Goal: Check status

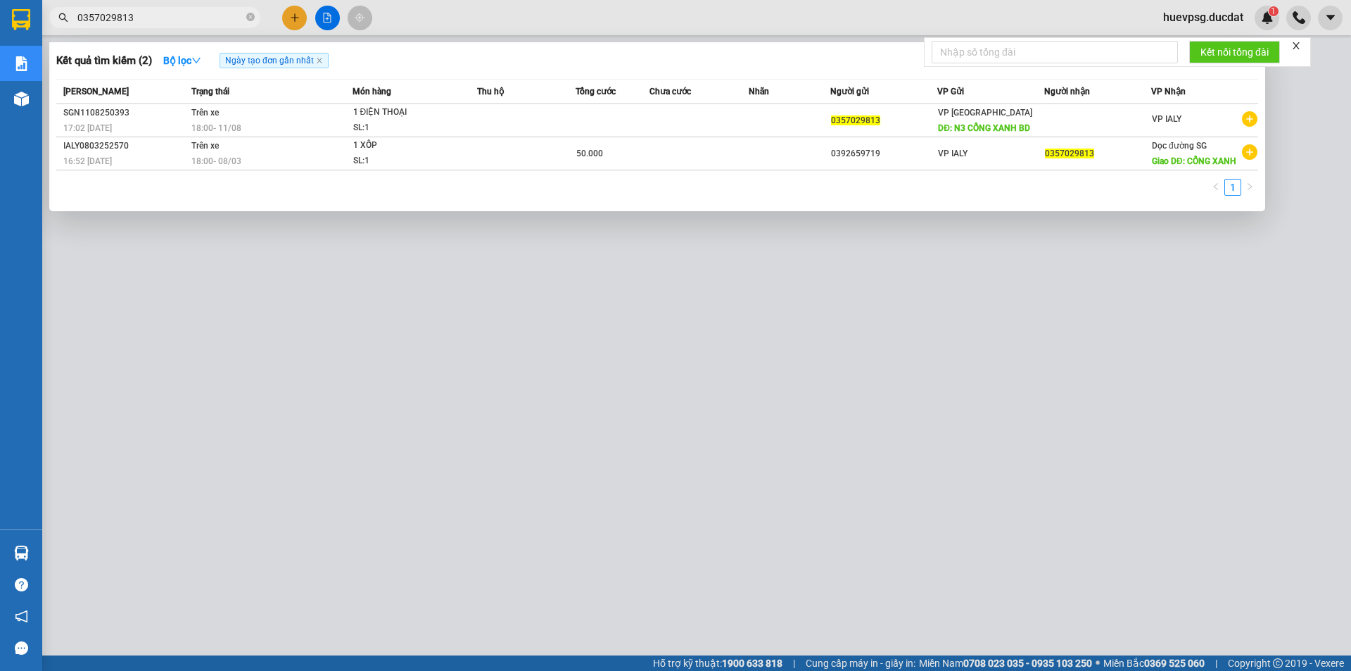
click at [394, 549] on div at bounding box center [675, 335] width 1351 height 671
click at [249, 19] on icon "close-circle" at bounding box center [250, 17] width 8 height 8
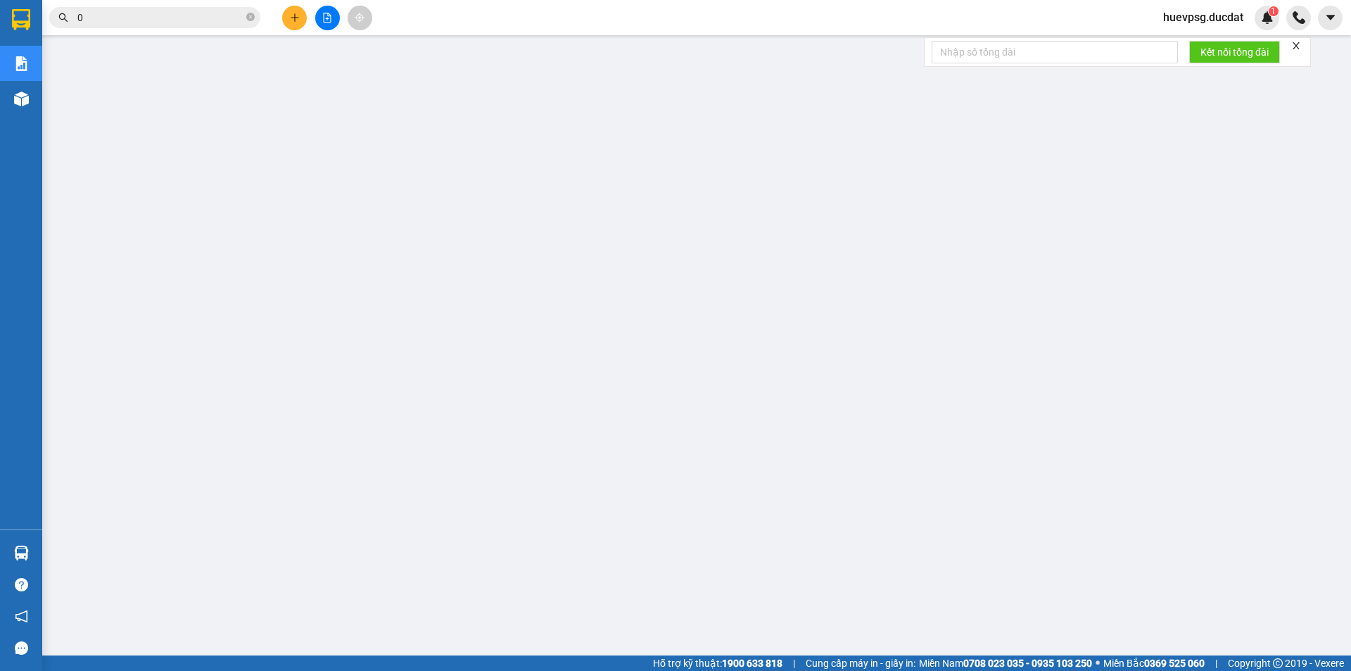
paste input "337355672"
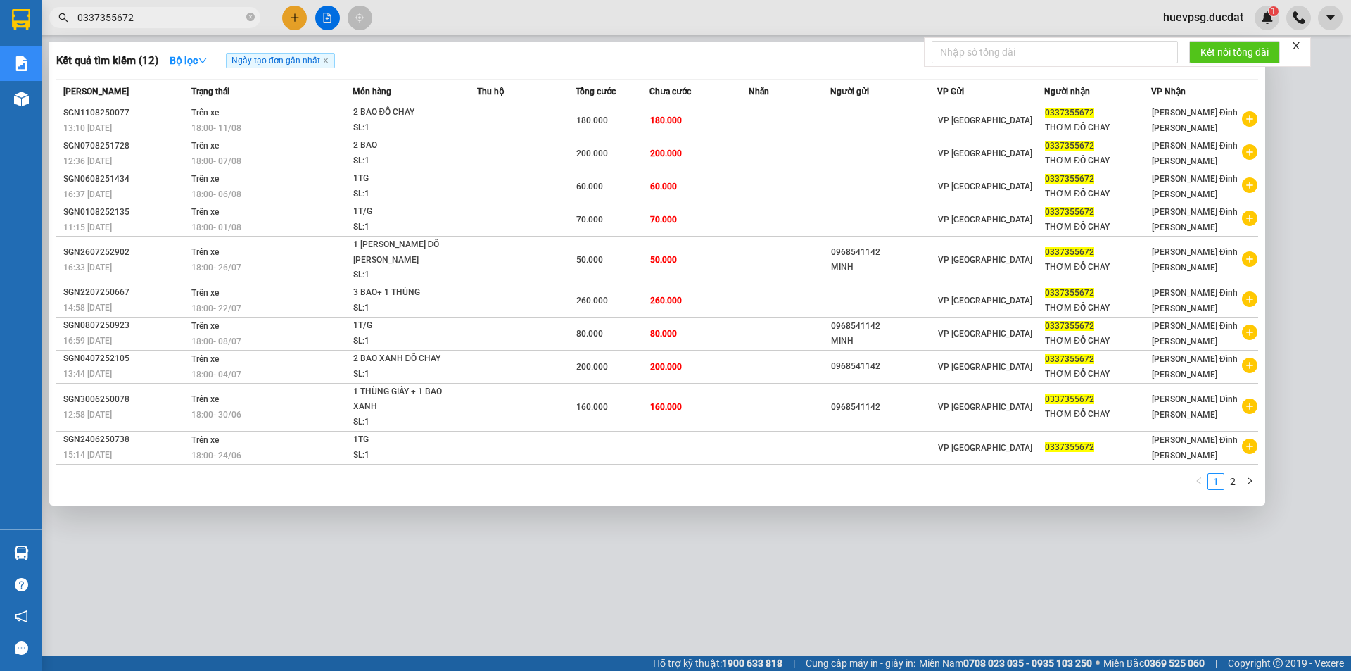
type input "0337355672"
click at [253, 19] on icon "close-circle" at bounding box center [250, 17] width 8 height 8
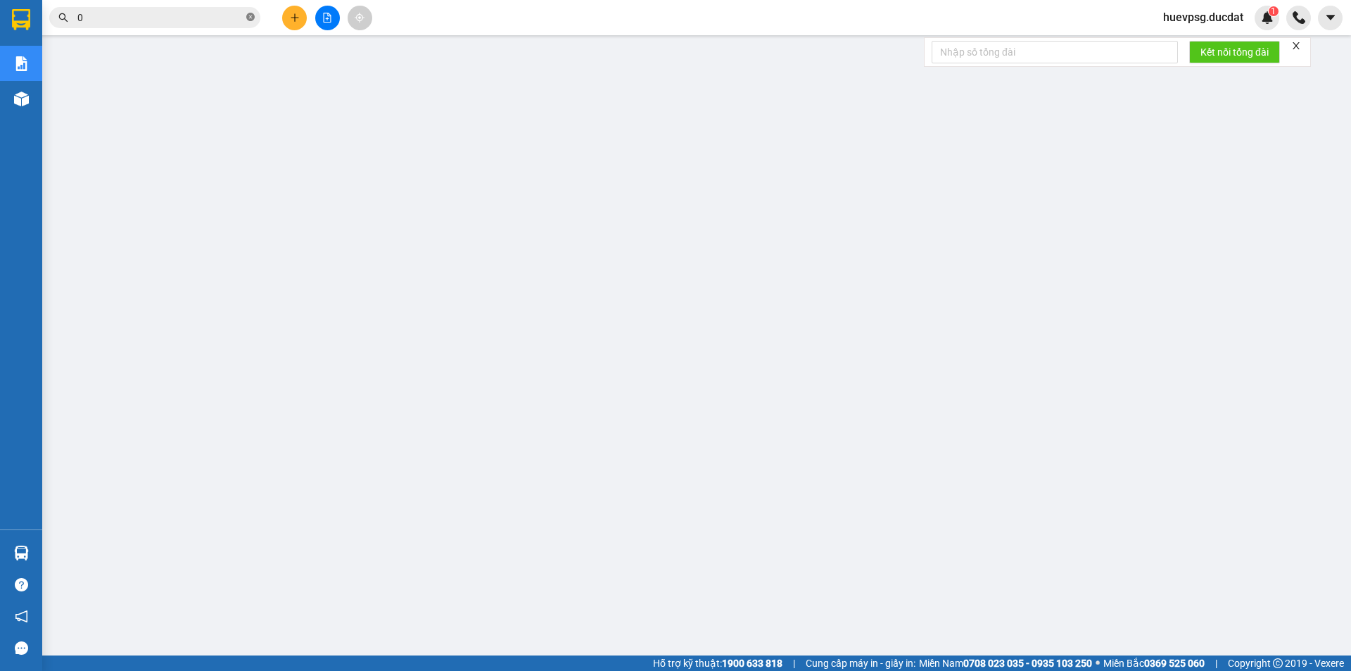
paste input "325579748"
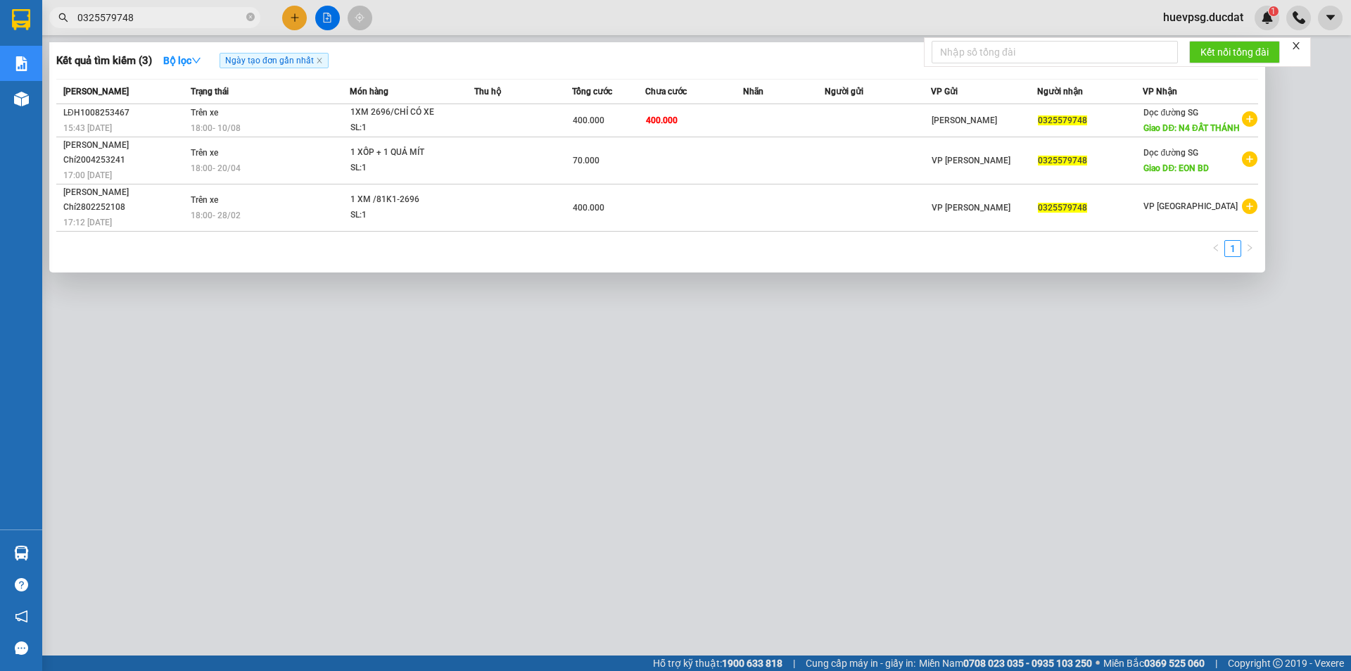
type input "0325579748"
click at [248, 18] on icon "close-circle" at bounding box center [250, 17] width 8 height 8
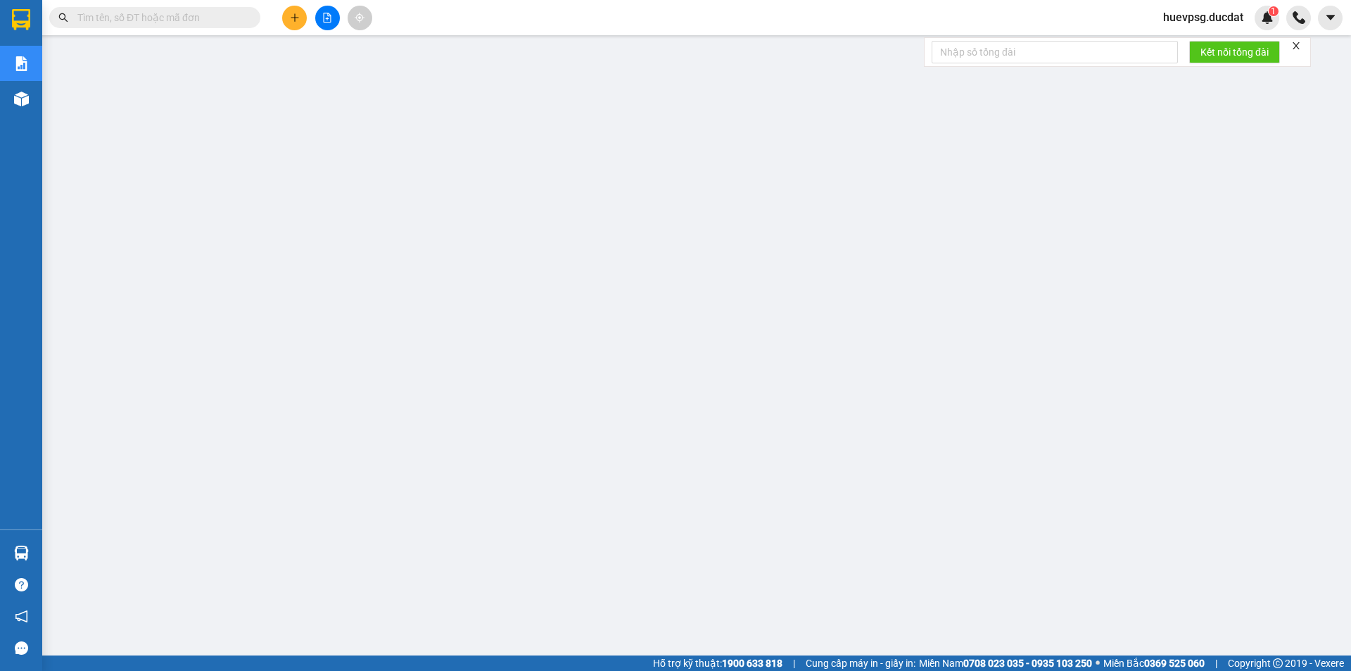
click at [225, 16] on input "text" at bounding box center [160, 17] width 166 height 15
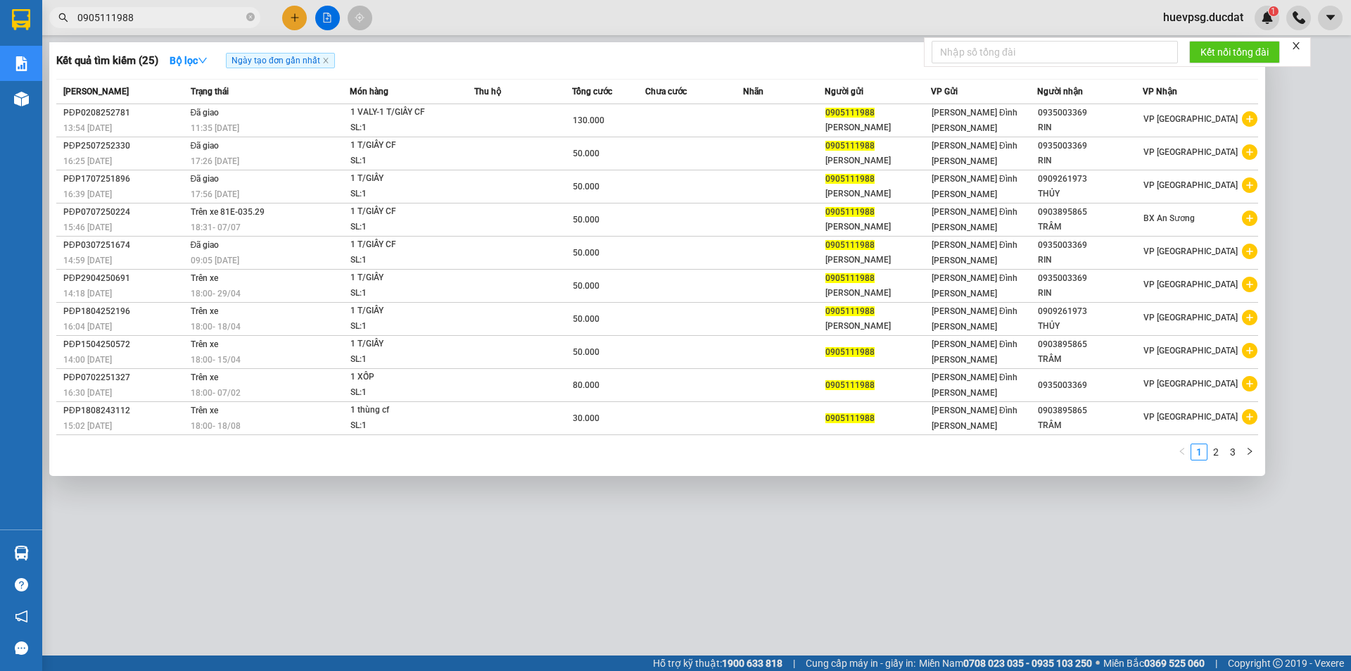
type input "0905111988"
click at [252, 17] on icon "close-circle" at bounding box center [250, 17] width 8 height 8
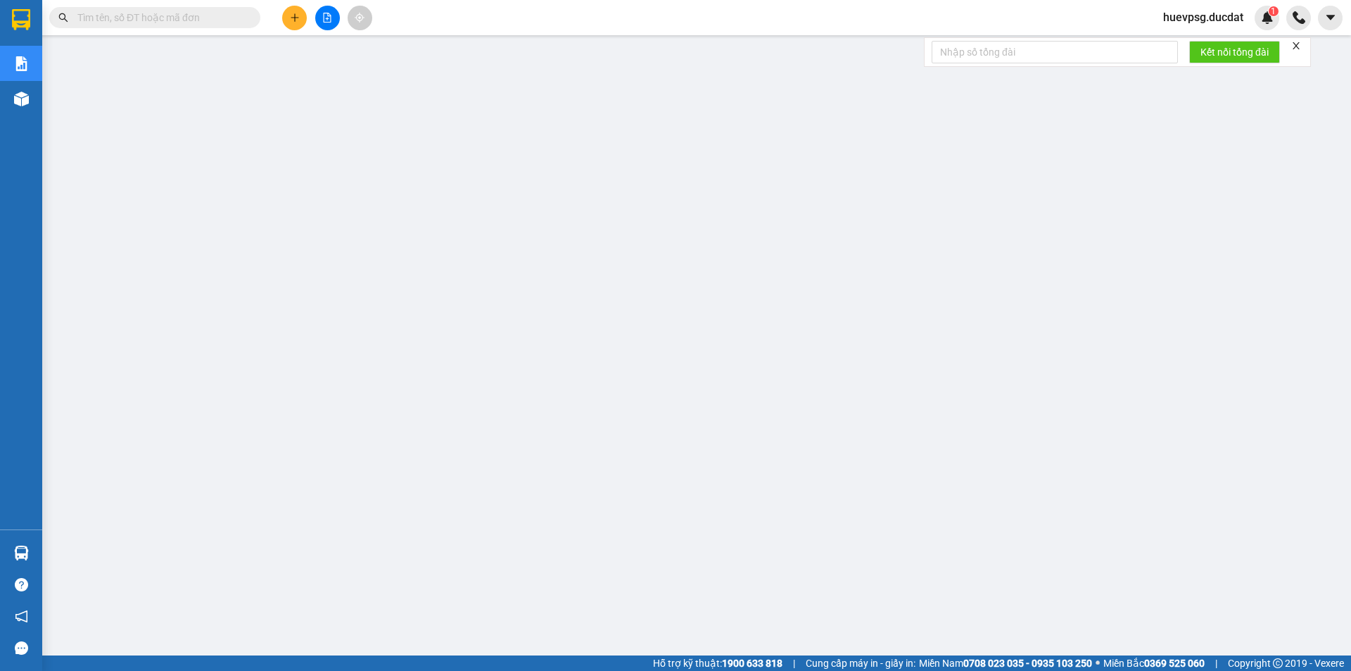
click at [177, 22] on input "text" at bounding box center [160, 17] width 166 height 15
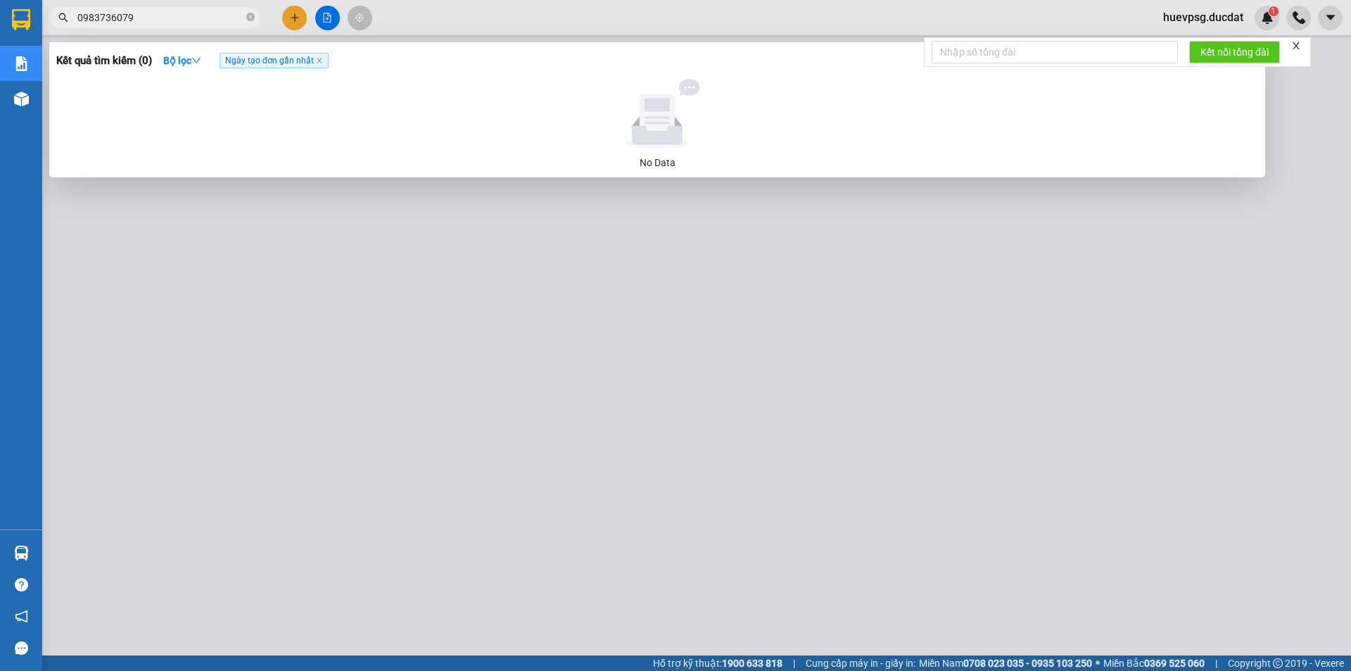
type input "0983736079"
click at [254, 18] on icon "close-circle" at bounding box center [250, 17] width 8 height 8
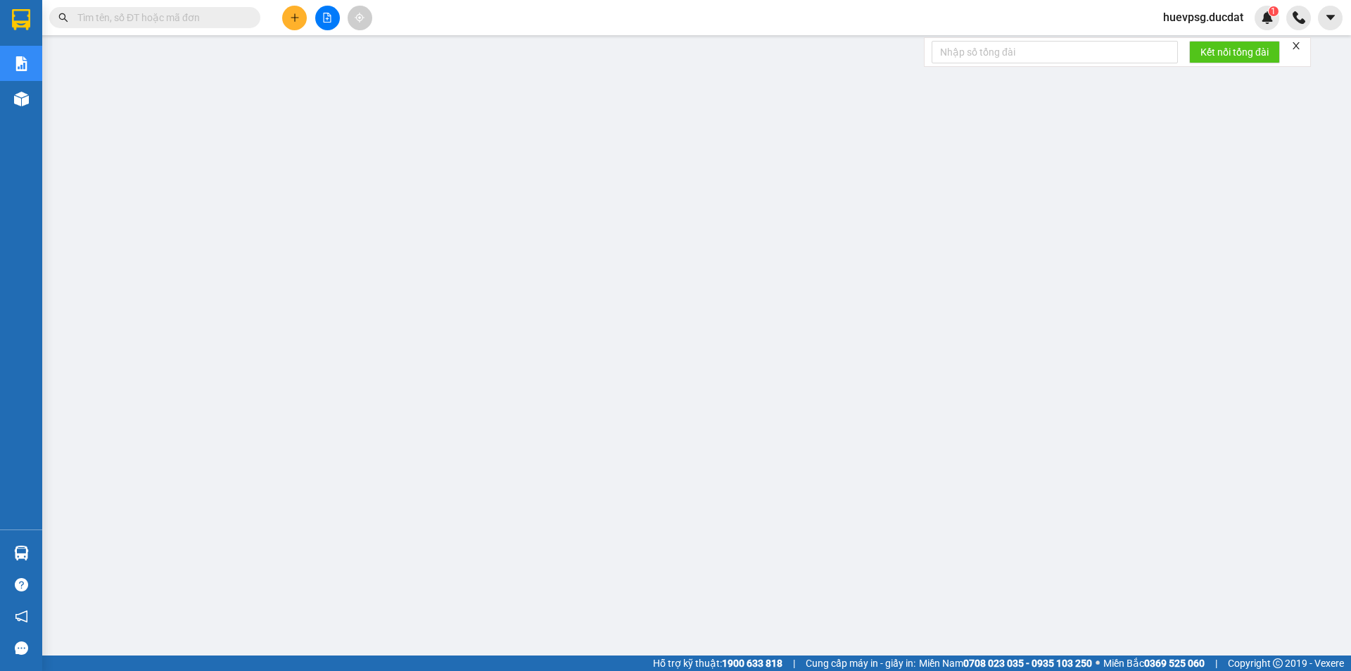
click at [204, 13] on input "text" at bounding box center [160, 17] width 166 height 15
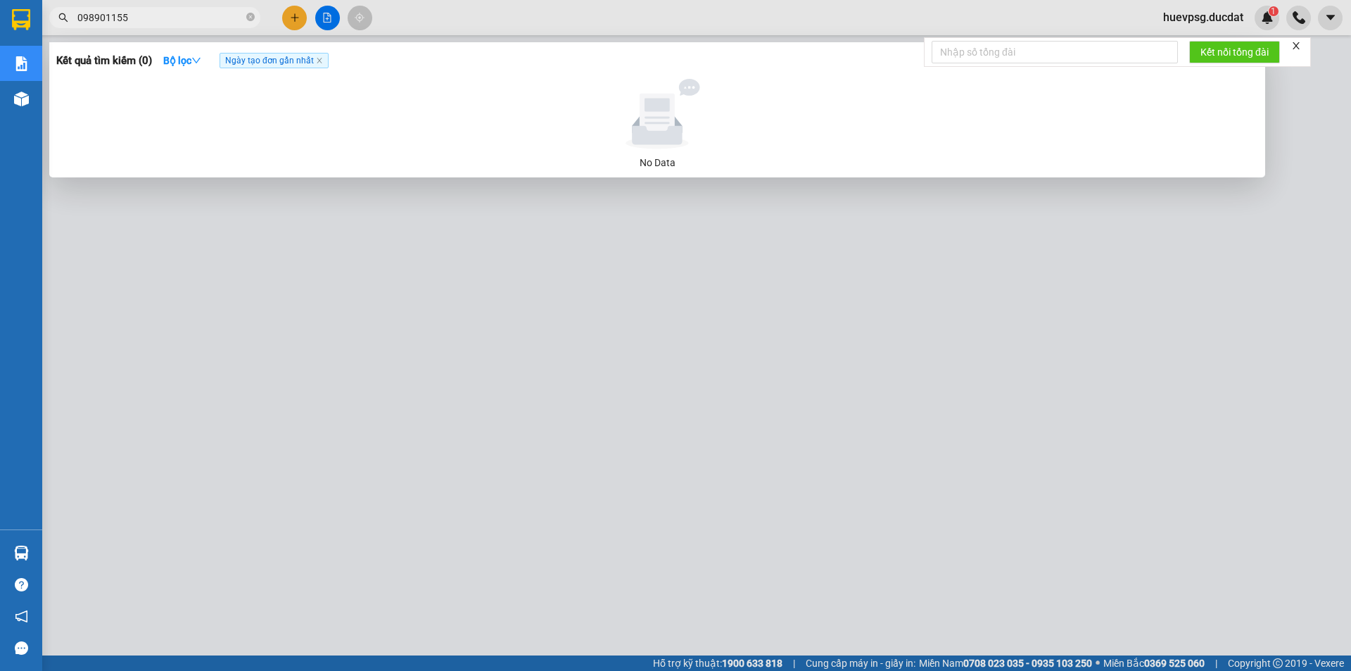
type input "0989011556"
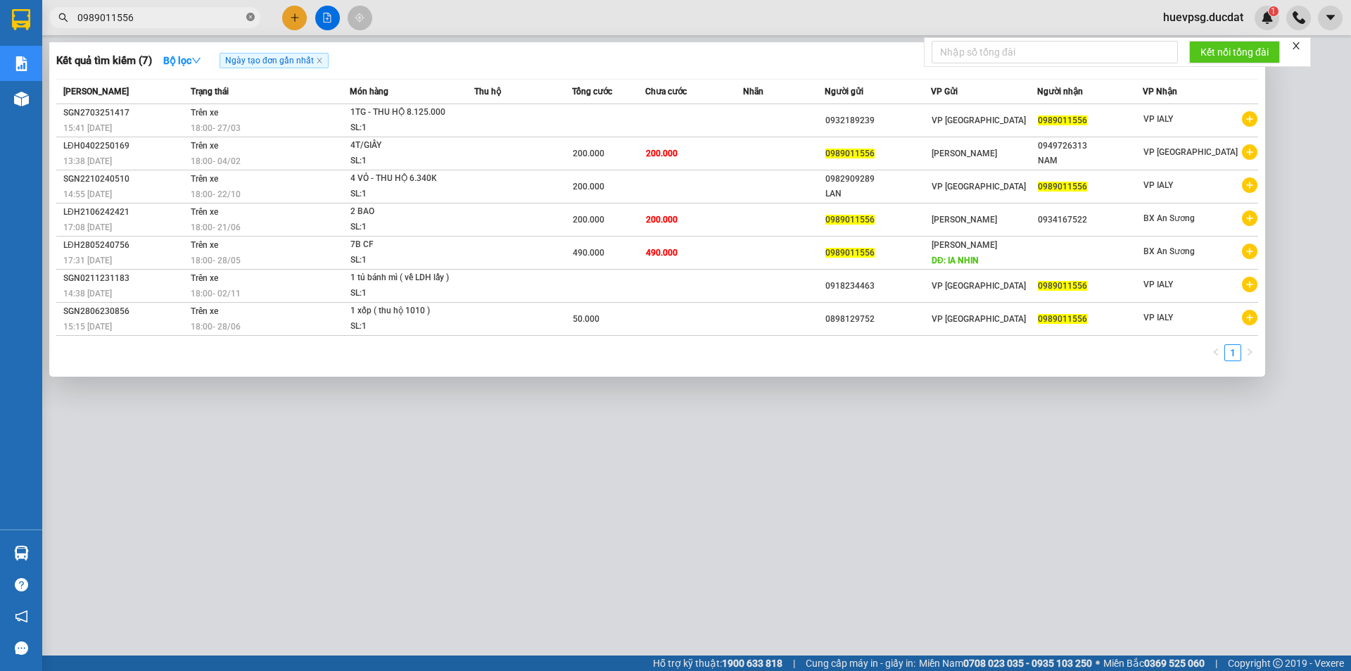
click at [252, 15] on icon "close-circle" at bounding box center [250, 17] width 8 height 8
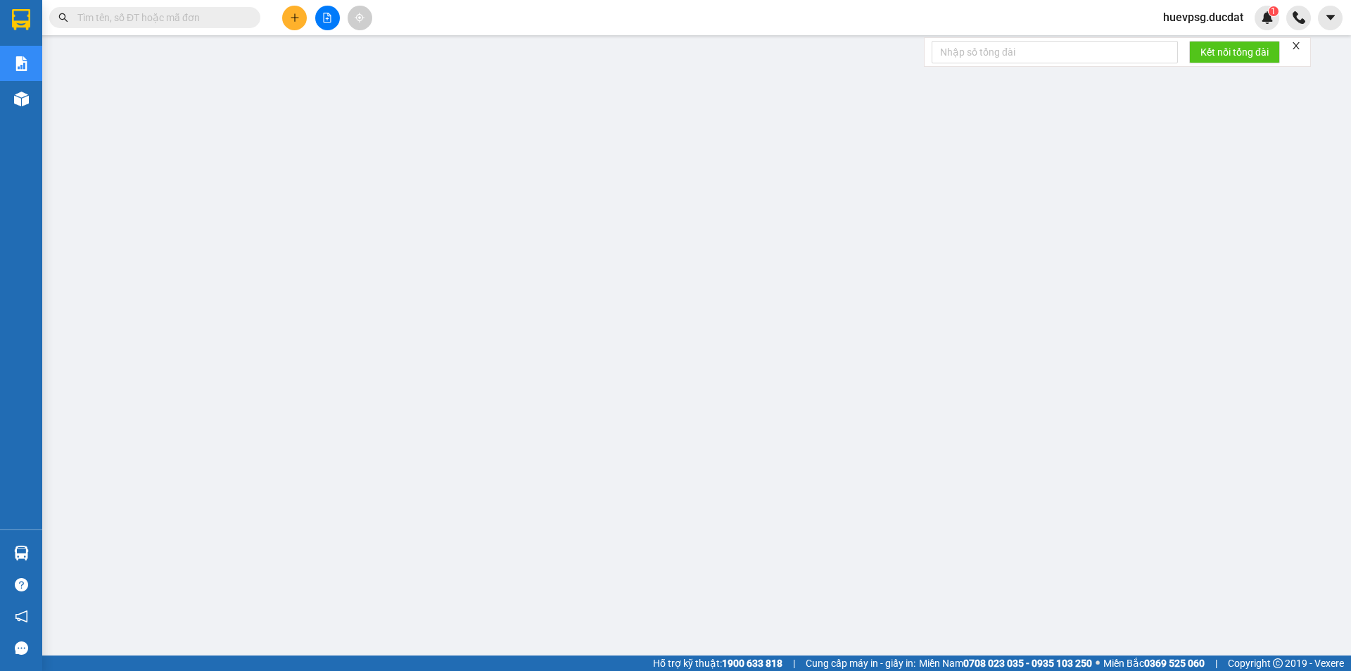
click at [201, 17] on input "text" at bounding box center [160, 17] width 166 height 15
click at [195, 22] on input "text" at bounding box center [160, 17] width 166 height 15
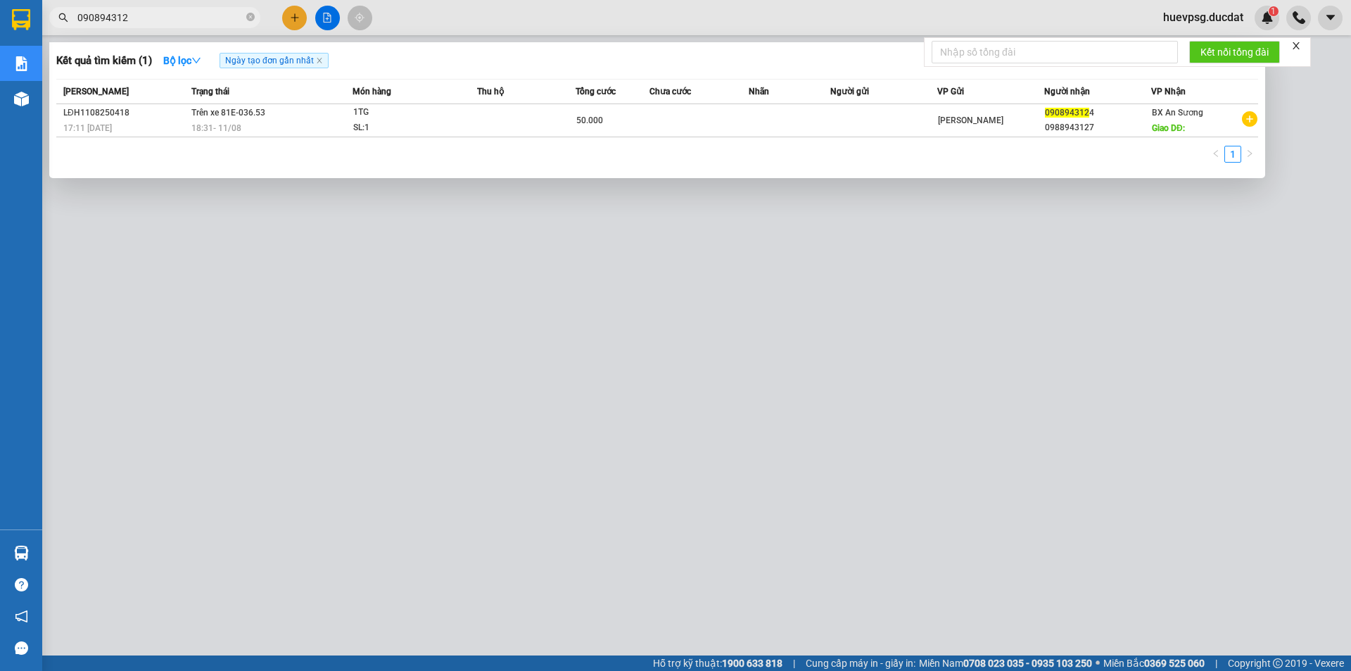
type input "090894312"
click at [400, 62] on div "Kết quả [PERSON_NAME] ( 1 ) Bộ lọc Ngày tạo [PERSON_NAME] nhất" at bounding box center [657, 60] width 1202 height 23
click at [253, 15] on icon "close-circle" at bounding box center [250, 17] width 8 height 8
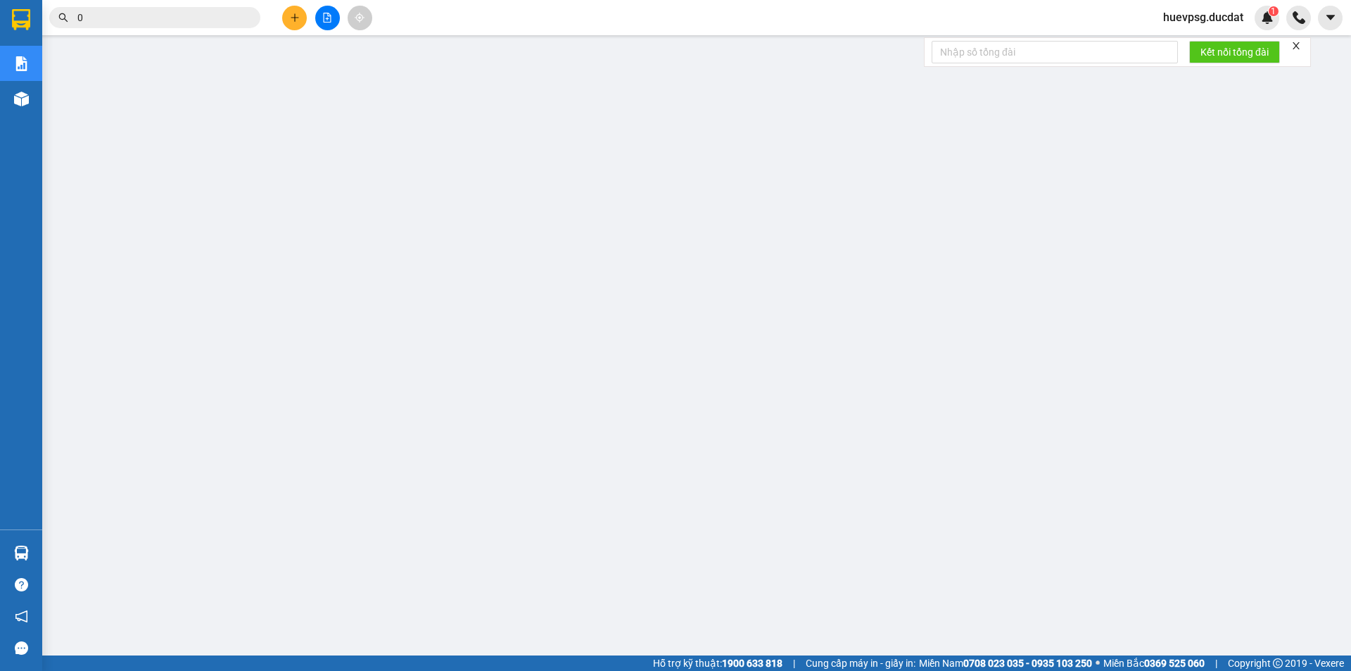
paste input "386218968"
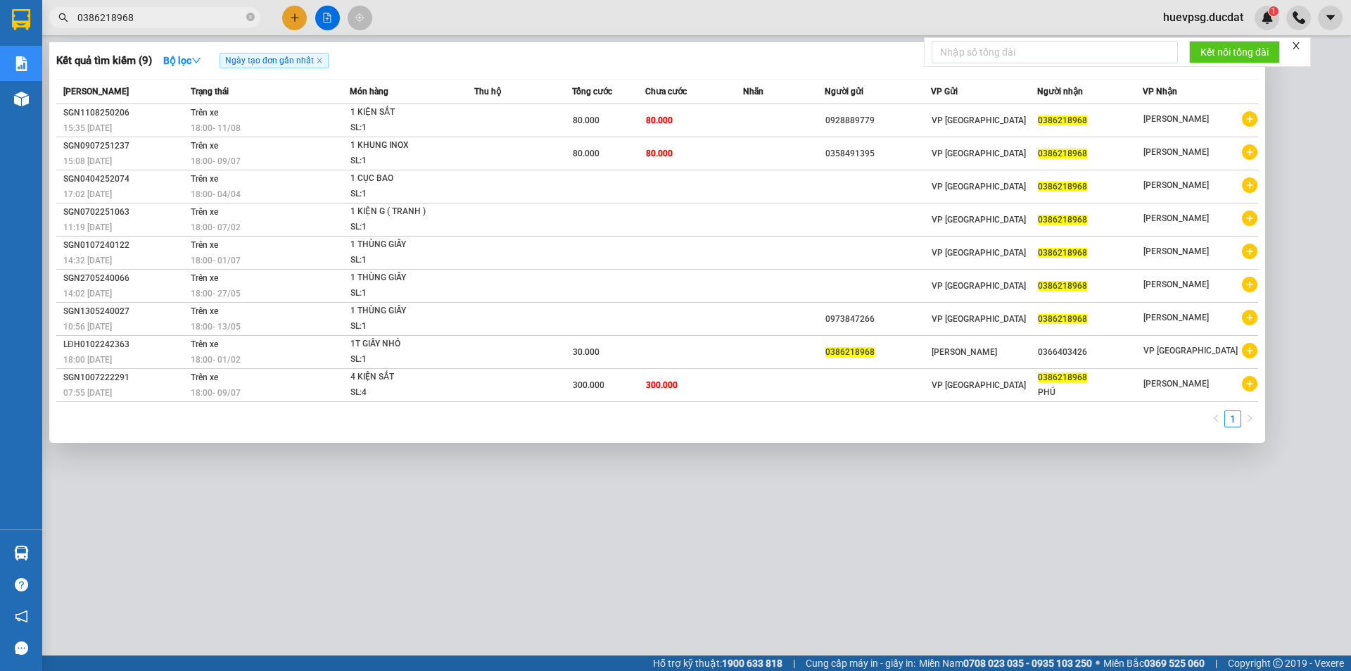
type input "0386218968"
click at [253, 15] on icon "close-circle" at bounding box center [250, 17] width 8 height 8
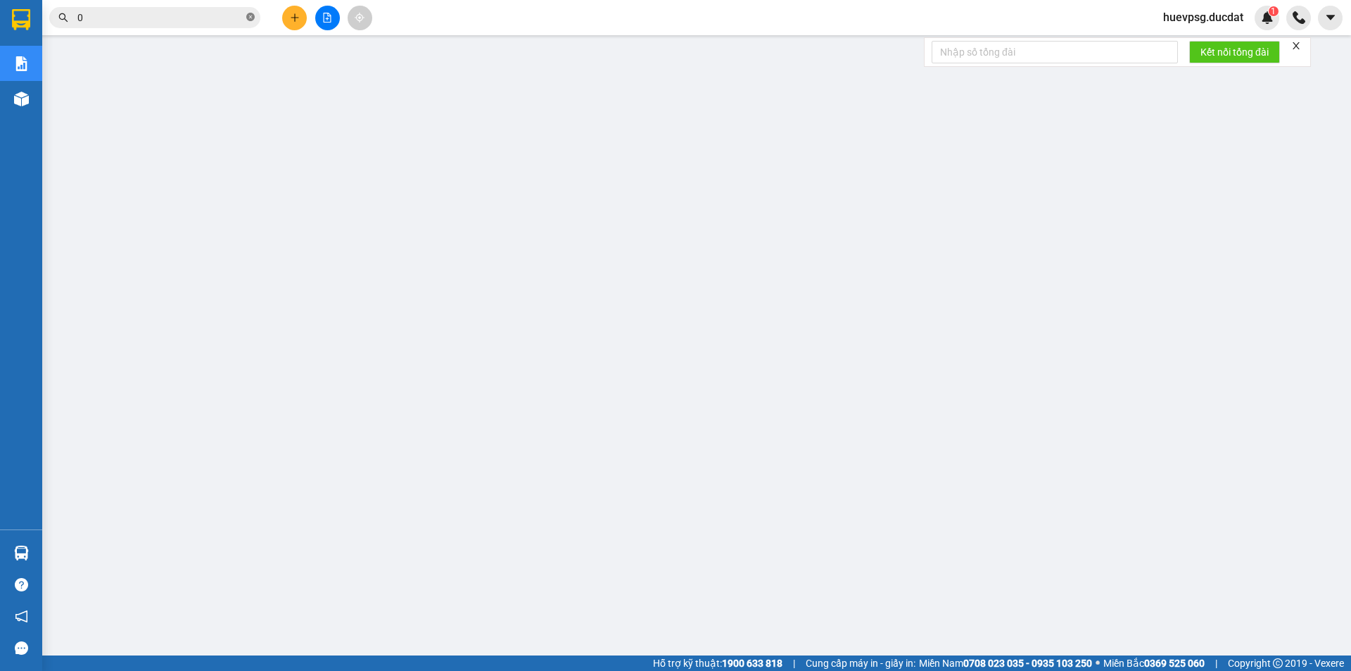
paste input "364728514"
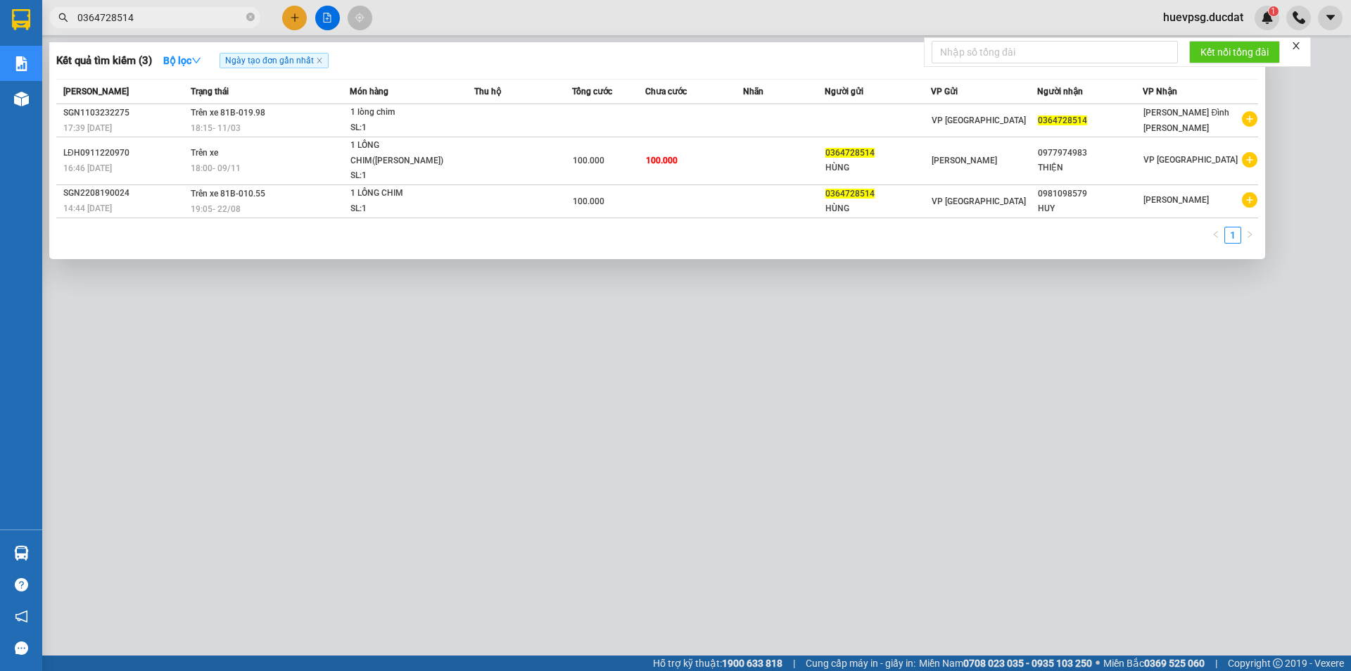
type input "0364728514"
click at [246, 15] on span "0364728514" at bounding box center [154, 17] width 211 height 21
click at [248, 15] on icon "close-circle" at bounding box center [250, 17] width 8 height 8
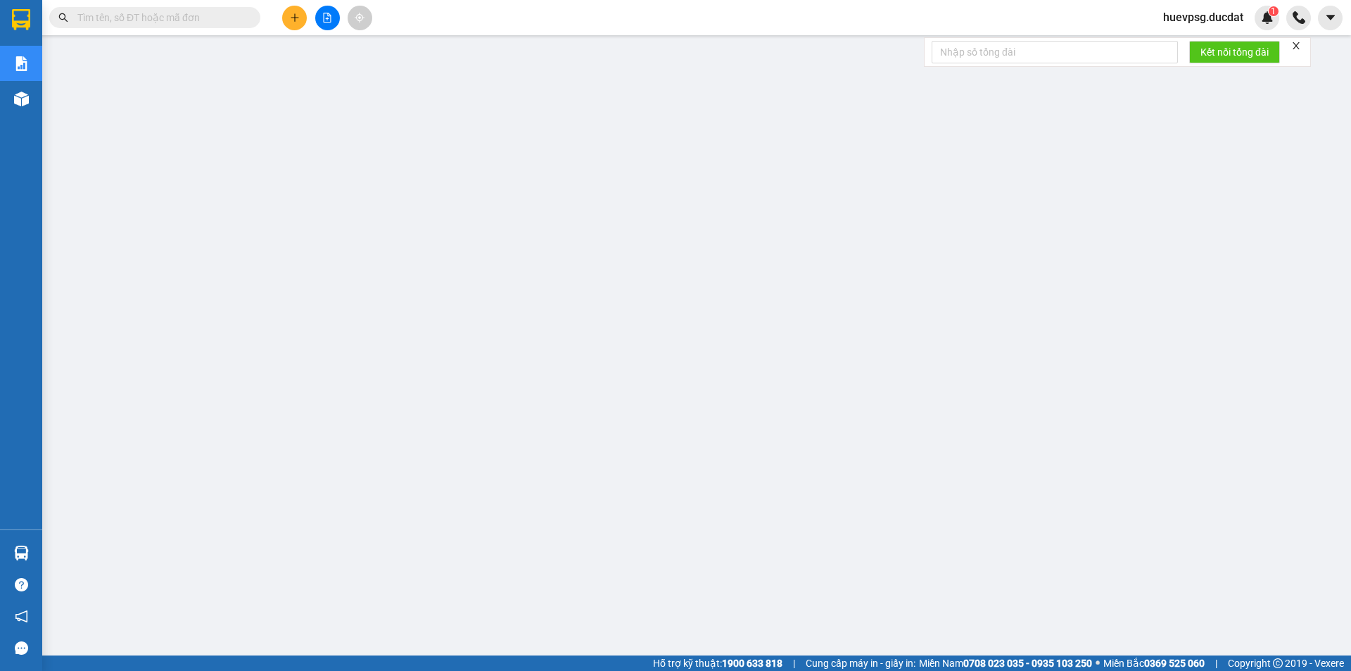
click at [224, 15] on input "text" at bounding box center [160, 17] width 166 height 15
paste input "386850484"
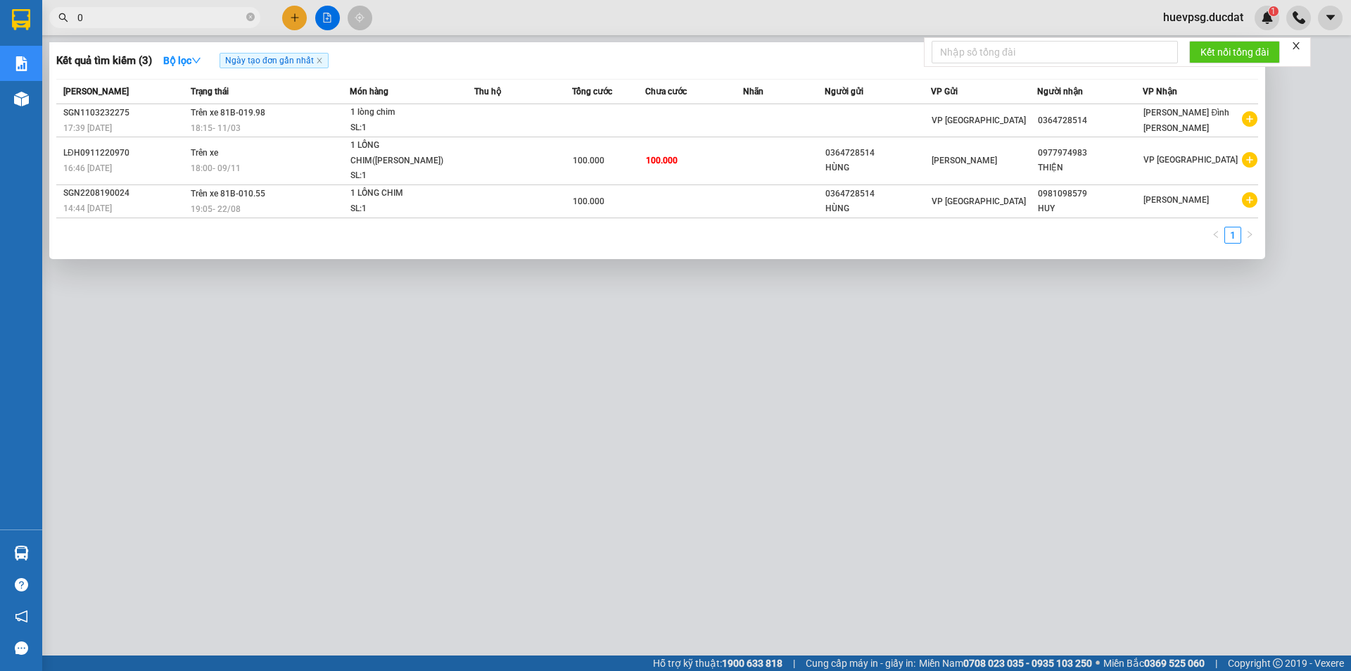
type input "0386850484"
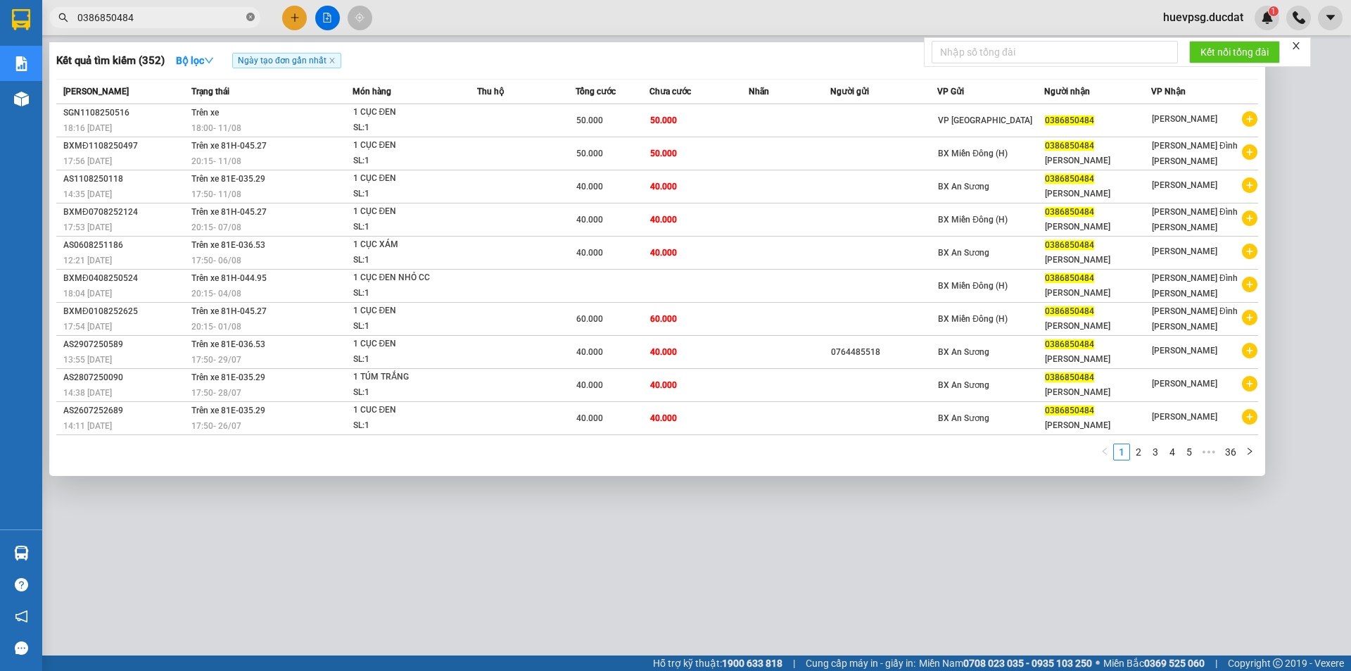
click at [250, 18] on icon "close-circle" at bounding box center [250, 17] width 8 height 8
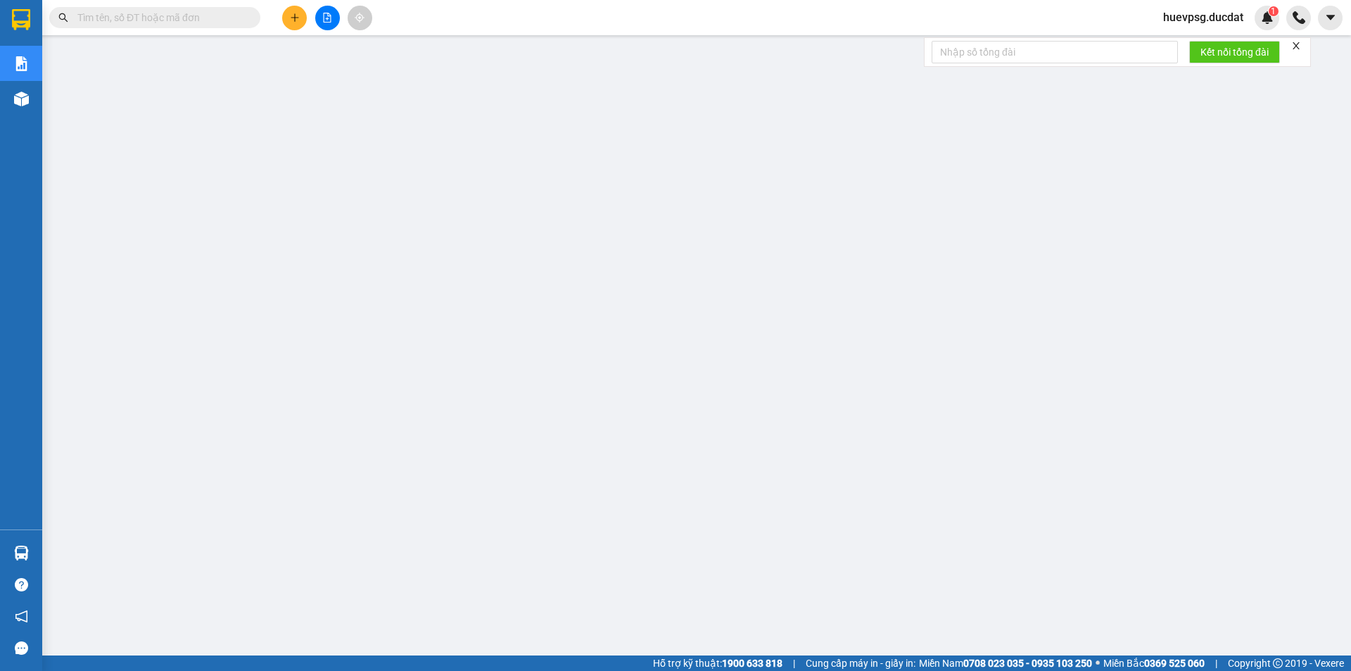
click at [201, 16] on input "text" at bounding box center [160, 17] width 166 height 15
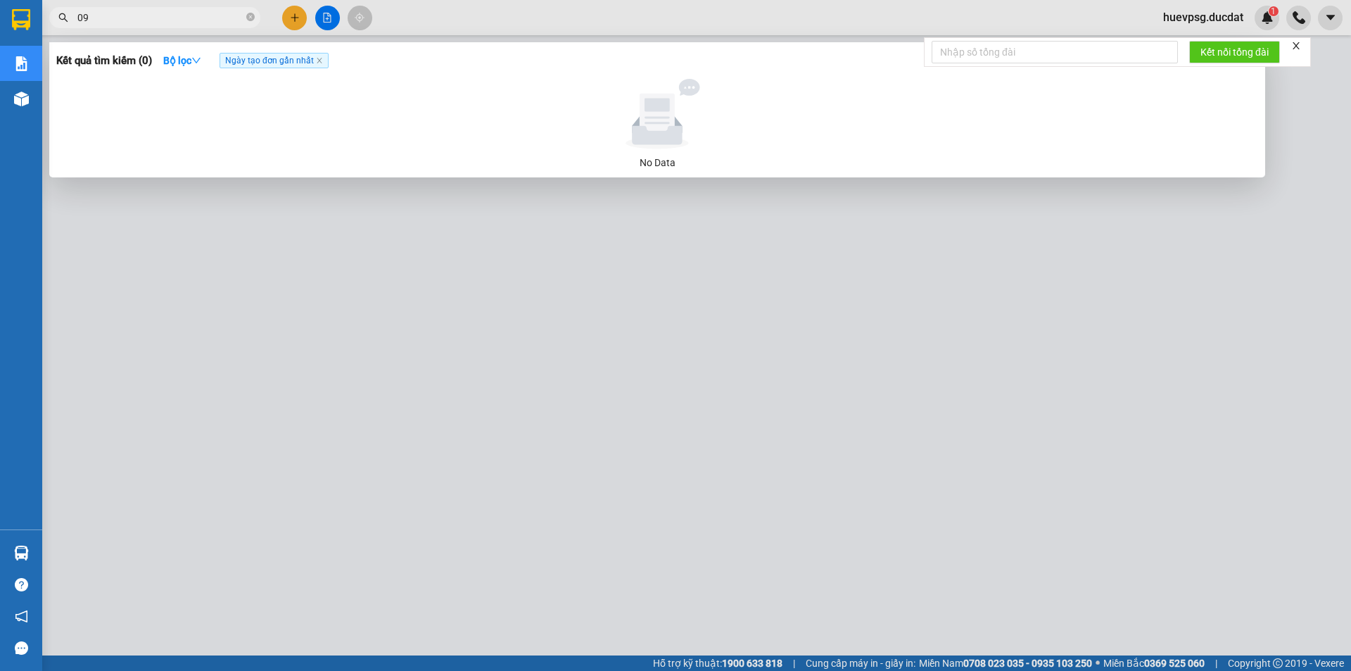
type input "0"
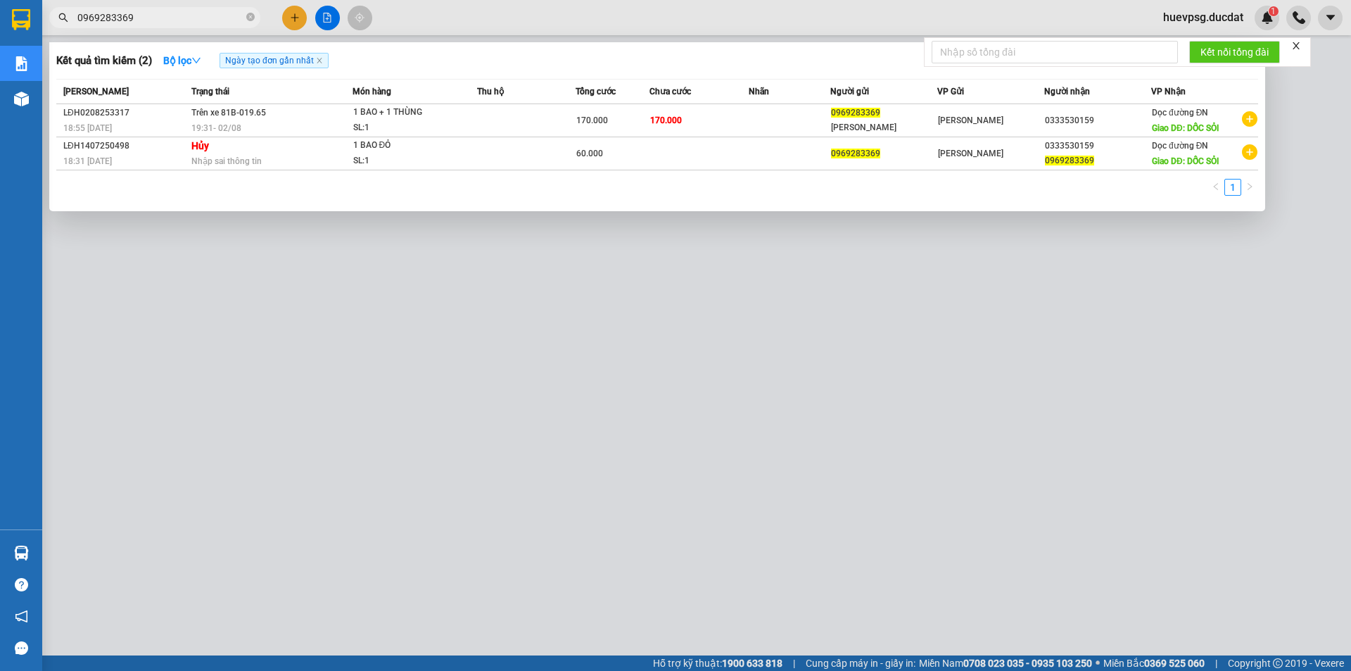
type input "0969283369"
drag, startPoint x: 251, startPoint y: 15, endPoint x: 222, endPoint y: 18, distance: 29.7
click at [251, 16] on icon "close-circle" at bounding box center [250, 17] width 8 height 8
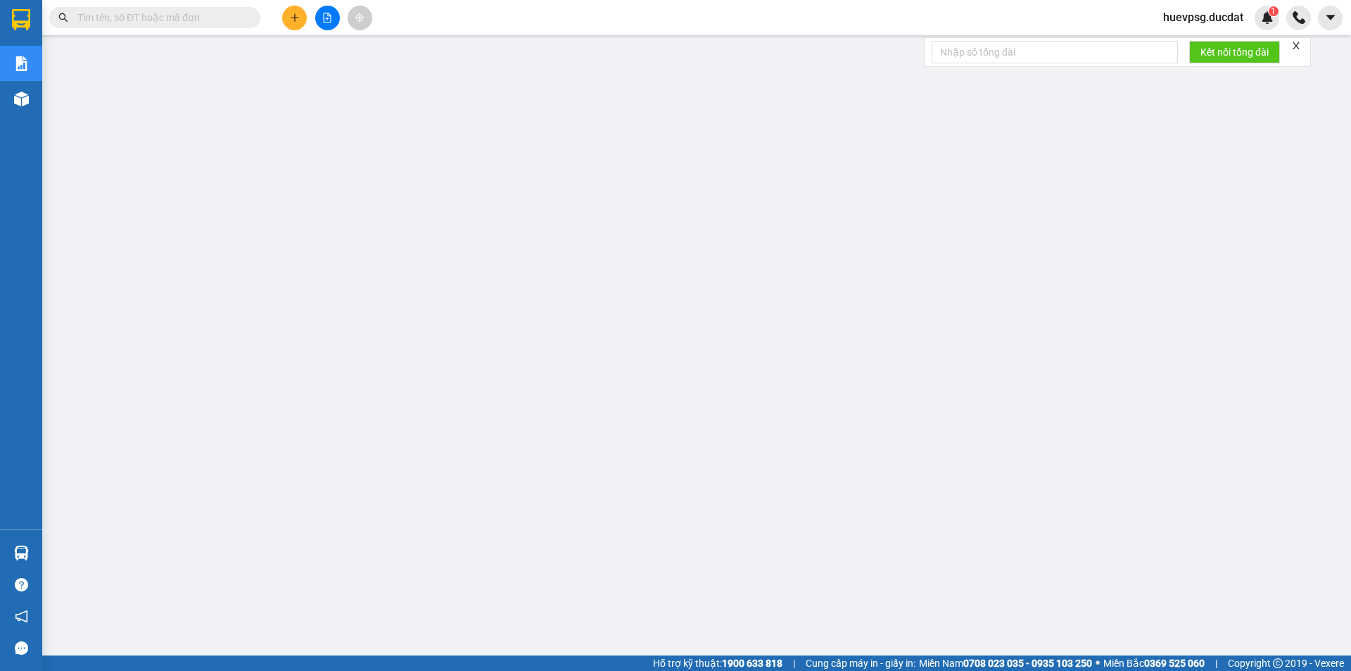
click at [220, 18] on input "text" at bounding box center [160, 17] width 166 height 15
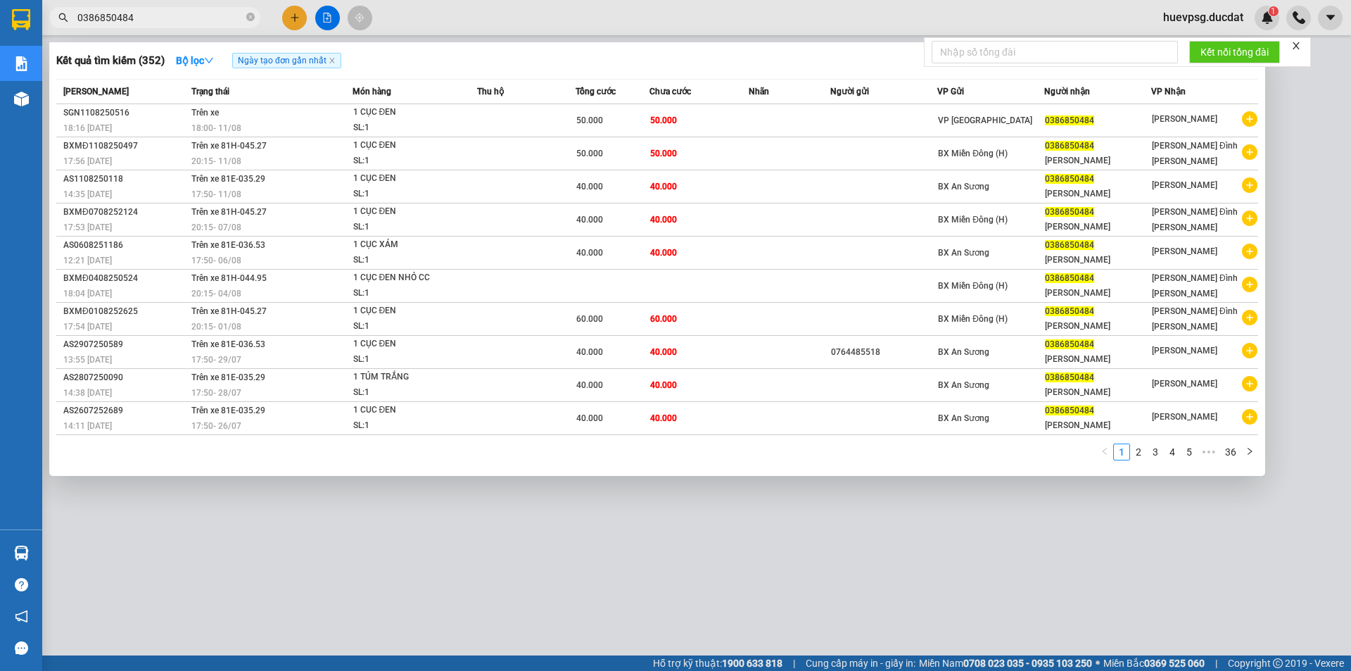
type input "0386850484"
click at [249, 566] on div at bounding box center [675, 335] width 1351 height 671
click at [248, 13] on icon "close-circle" at bounding box center [250, 17] width 8 height 8
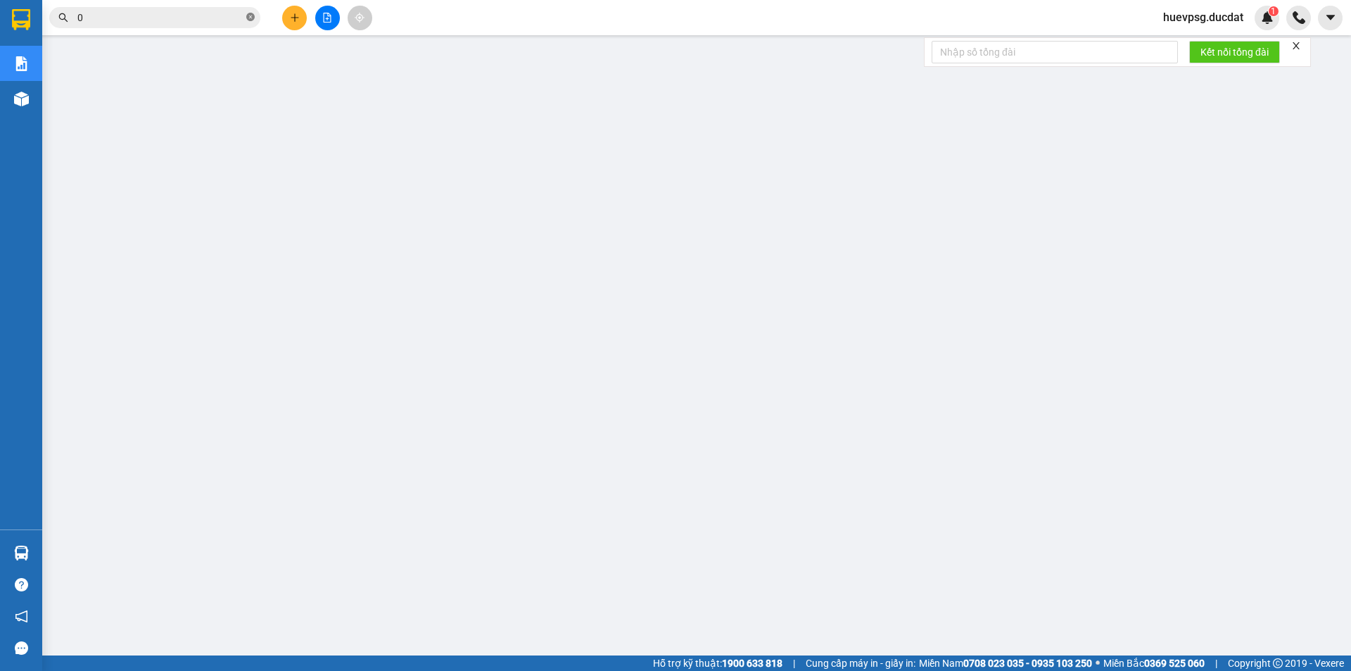
paste input "769966385"
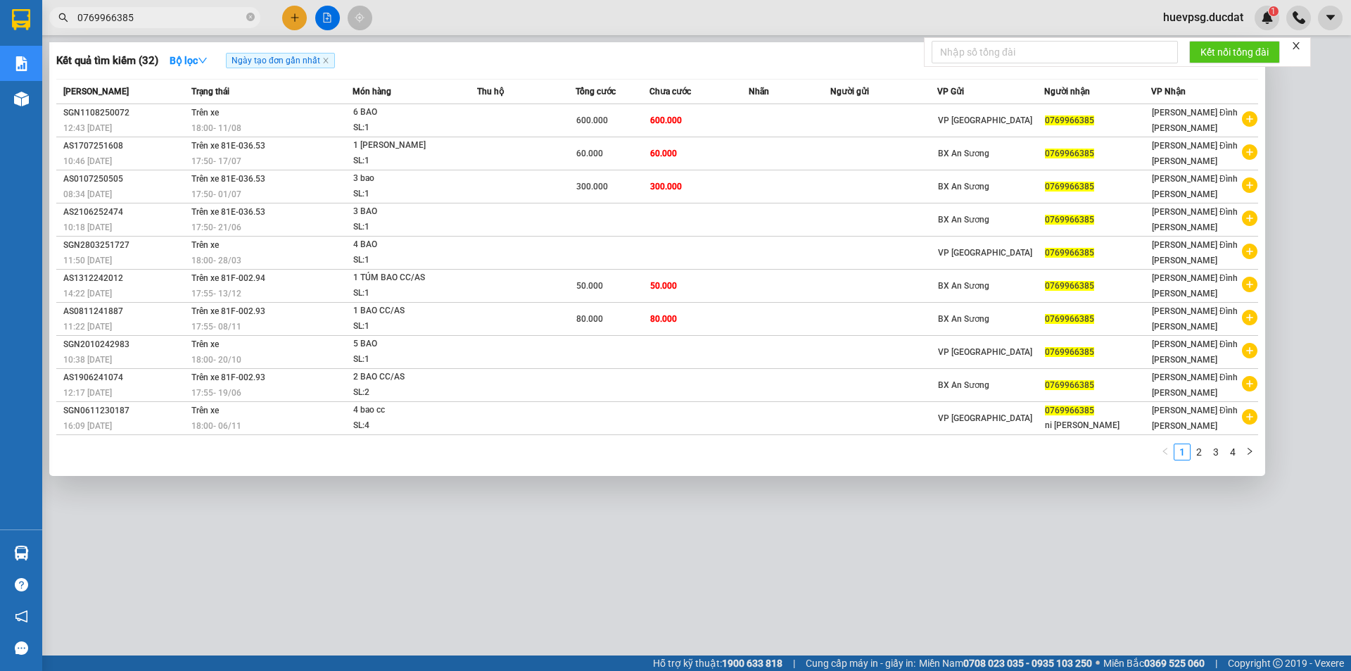
type input "0769966385"
click at [246, 18] on span "0769966385" at bounding box center [154, 17] width 211 height 21
click at [206, 17] on input "0769966385" at bounding box center [160, 17] width 166 height 15
click at [247, 17] on icon "close-circle" at bounding box center [250, 17] width 8 height 8
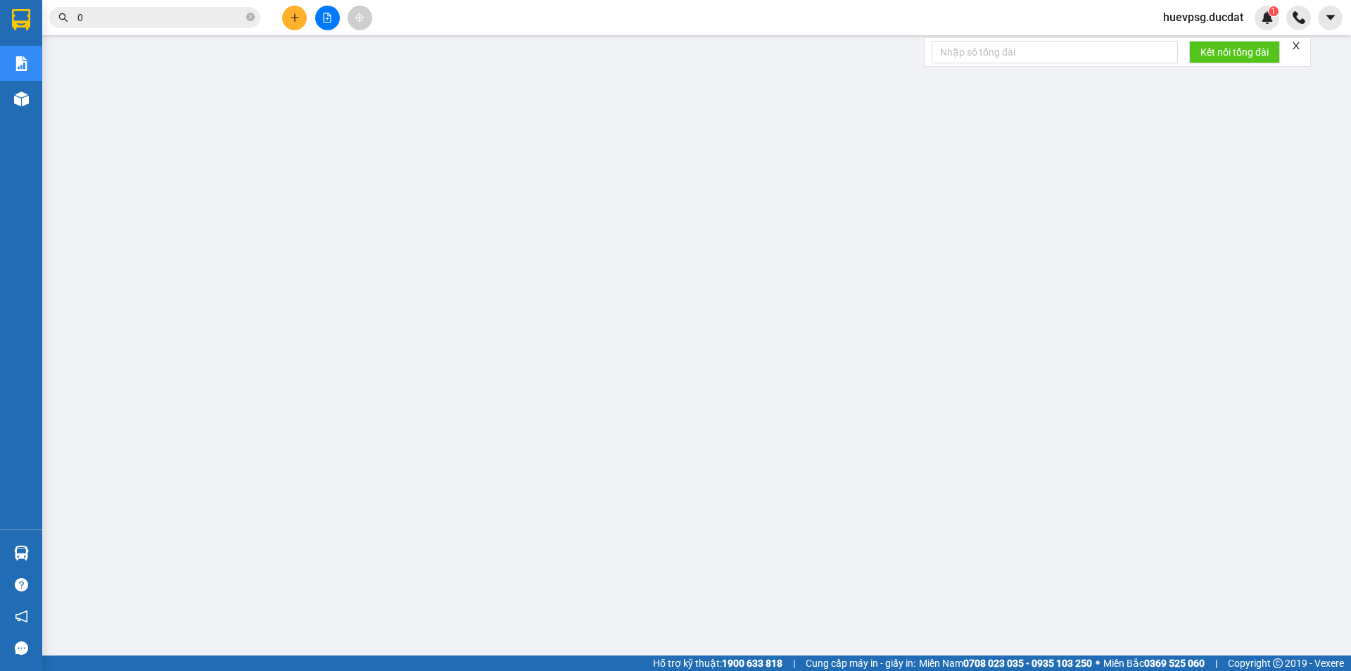
paste input "982494924"
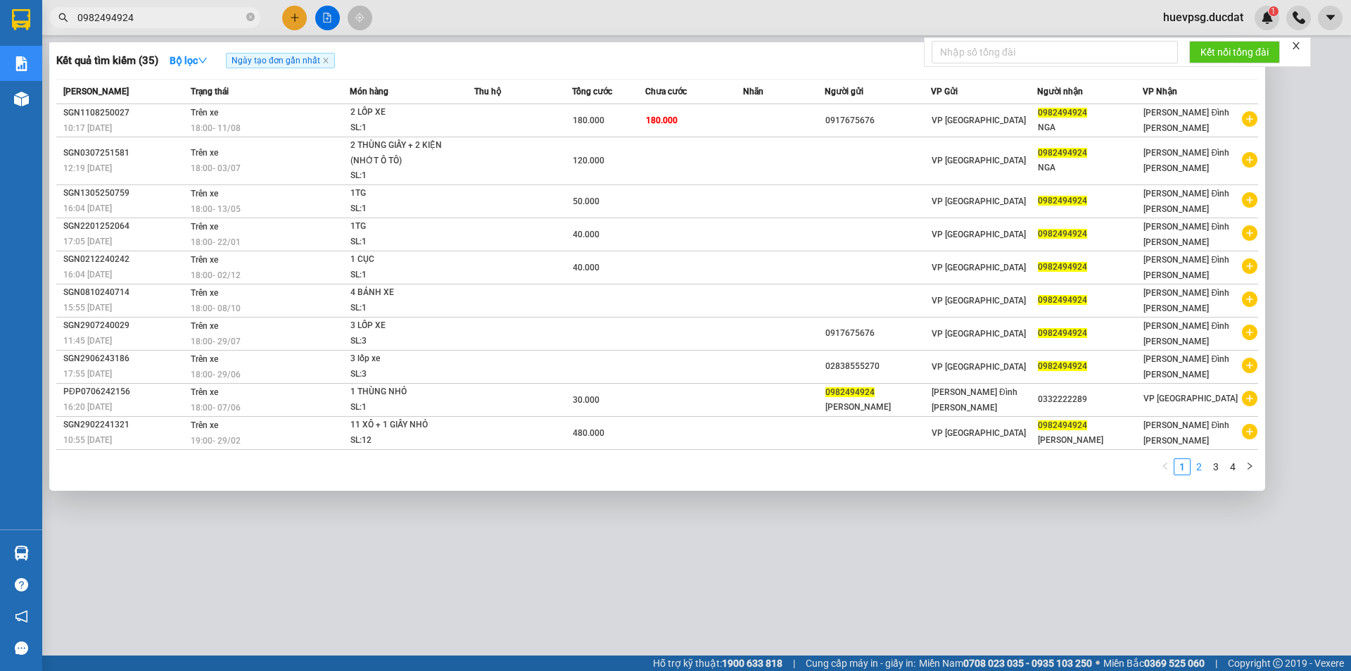
type input "0982494924"
click at [1197, 469] on link "2" at bounding box center [1198, 466] width 15 height 15
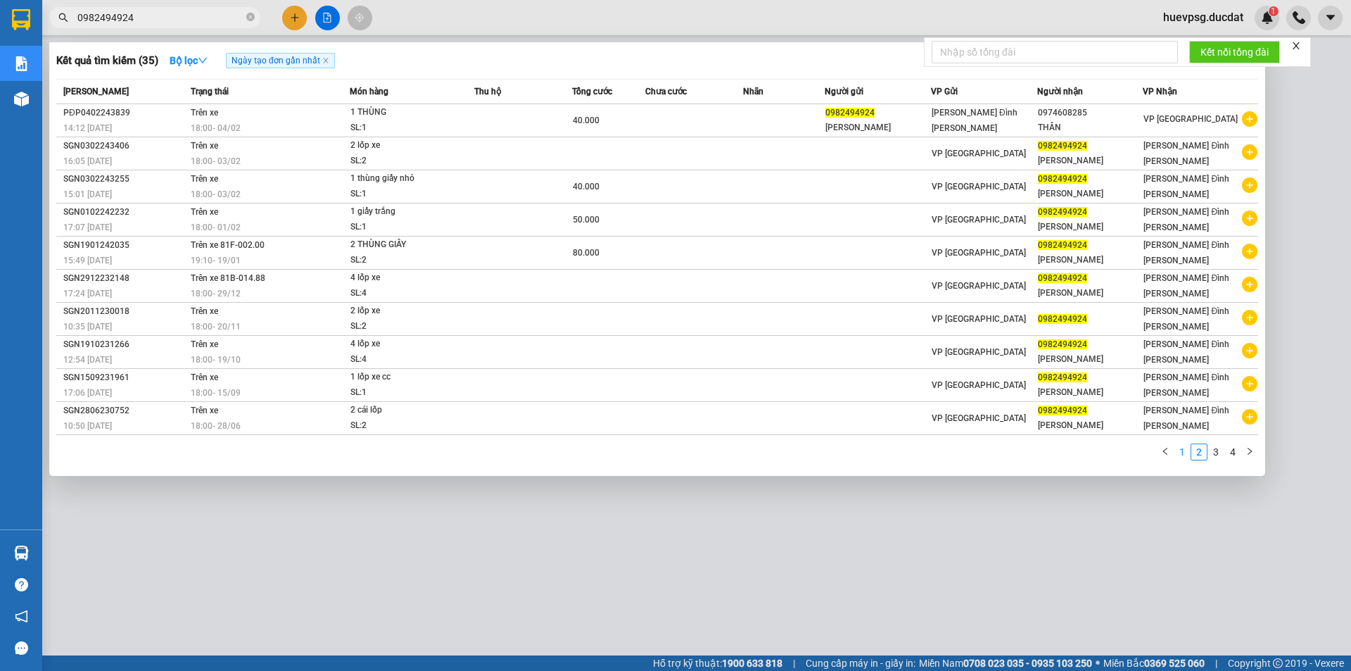
click at [1182, 451] on link "1" at bounding box center [1181, 451] width 15 height 15
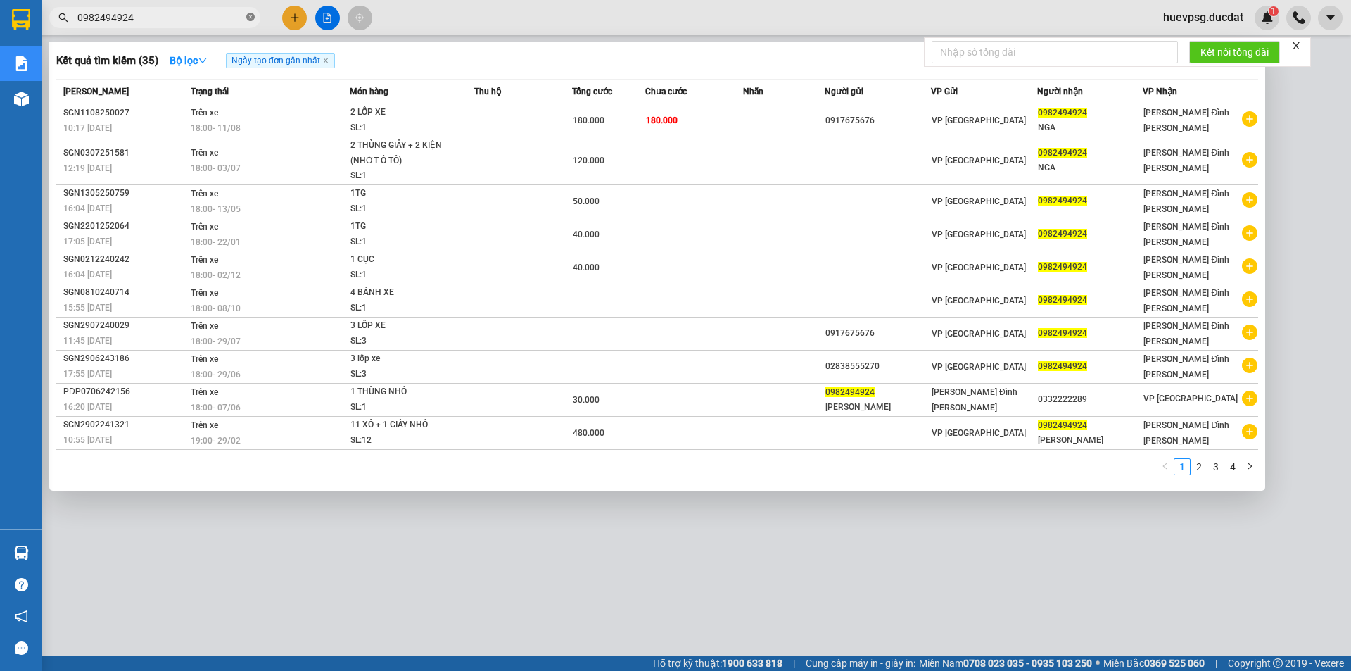
click at [246, 18] on icon "close-circle" at bounding box center [250, 17] width 8 height 8
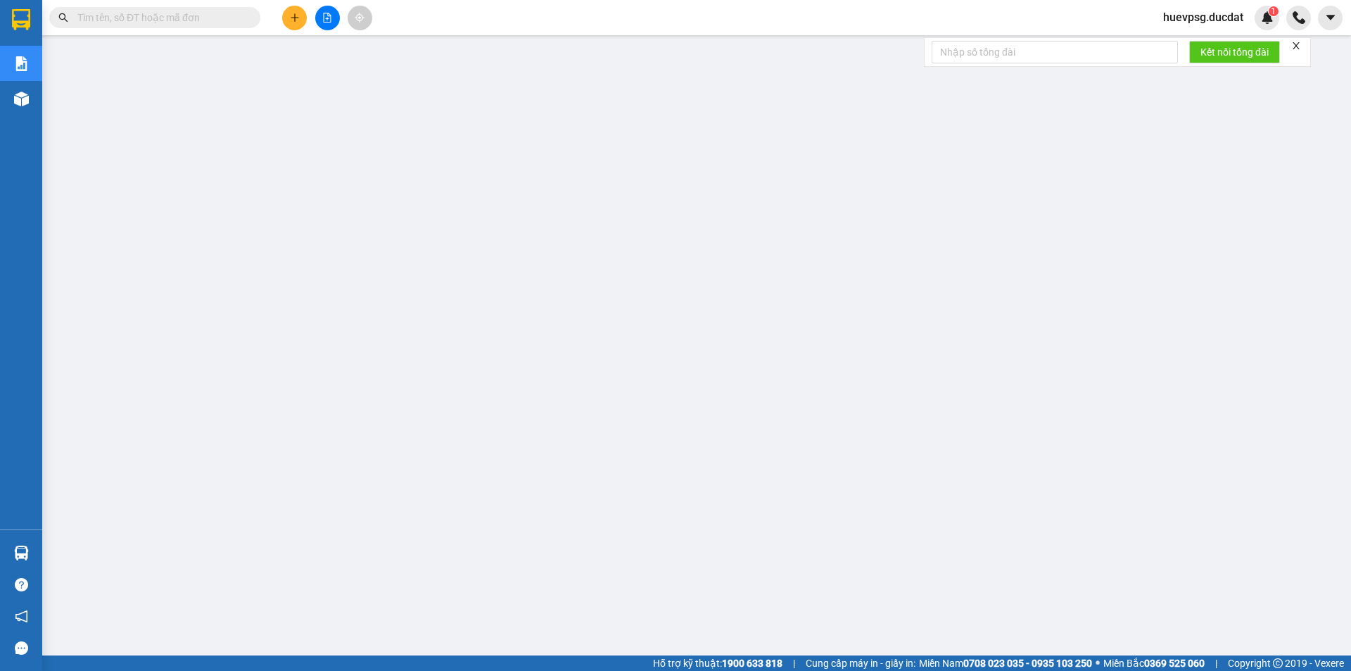
click at [201, 19] on input "text" at bounding box center [160, 17] width 166 height 15
paste input "769966385"
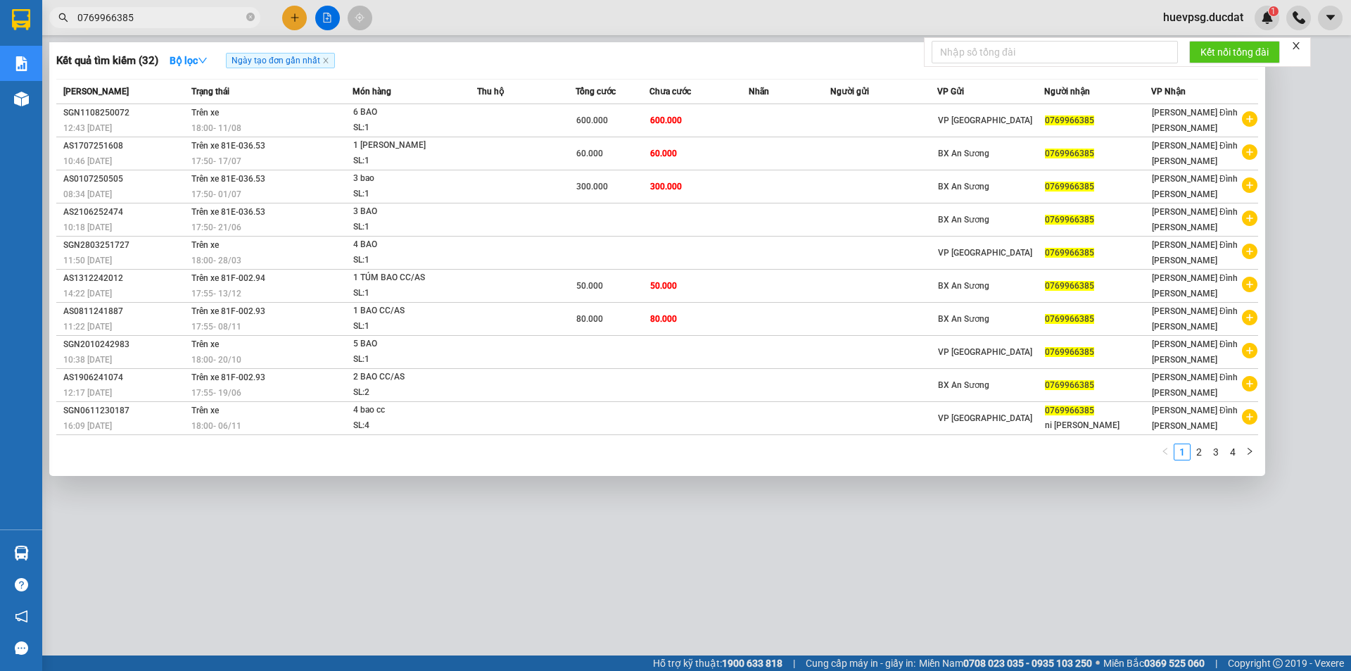
type input "0769966385"
drag, startPoint x: 250, startPoint y: 16, endPoint x: 236, endPoint y: 21, distance: 14.9
click at [250, 18] on icon "close-circle" at bounding box center [250, 17] width 8 height 8
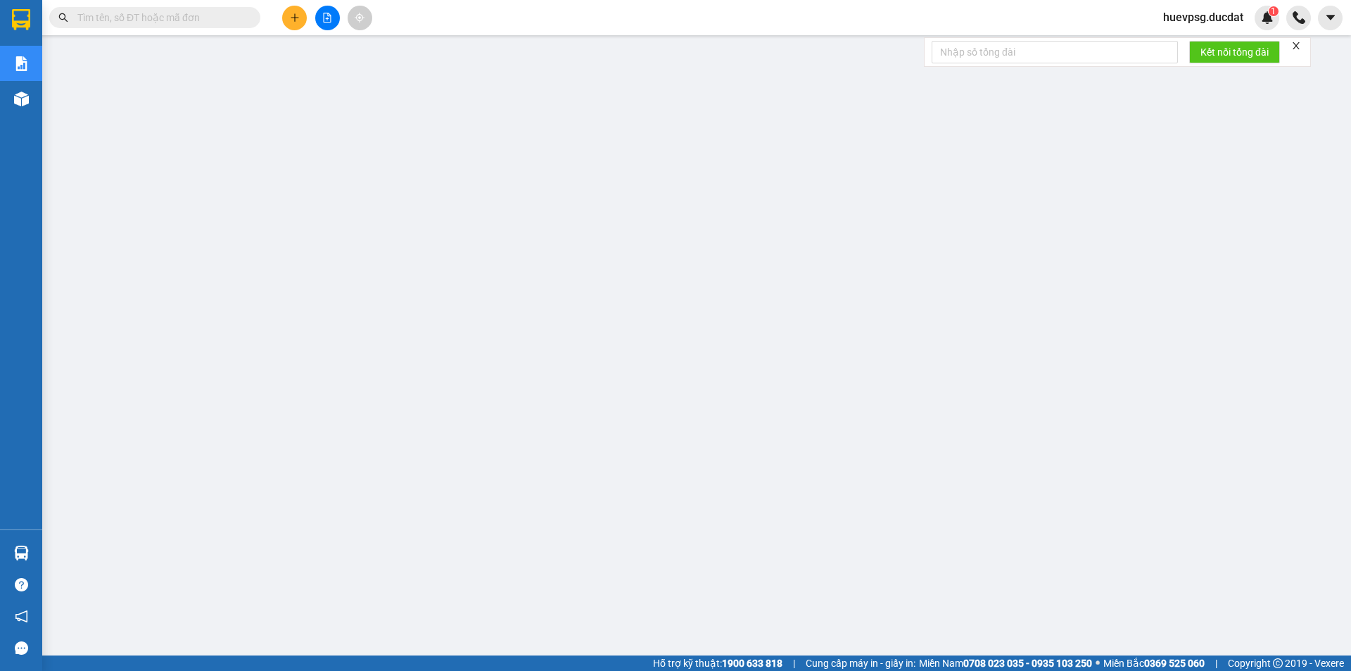
click at [174, 13] on input "text" at bounding box center [160, 17] width 166 height 15
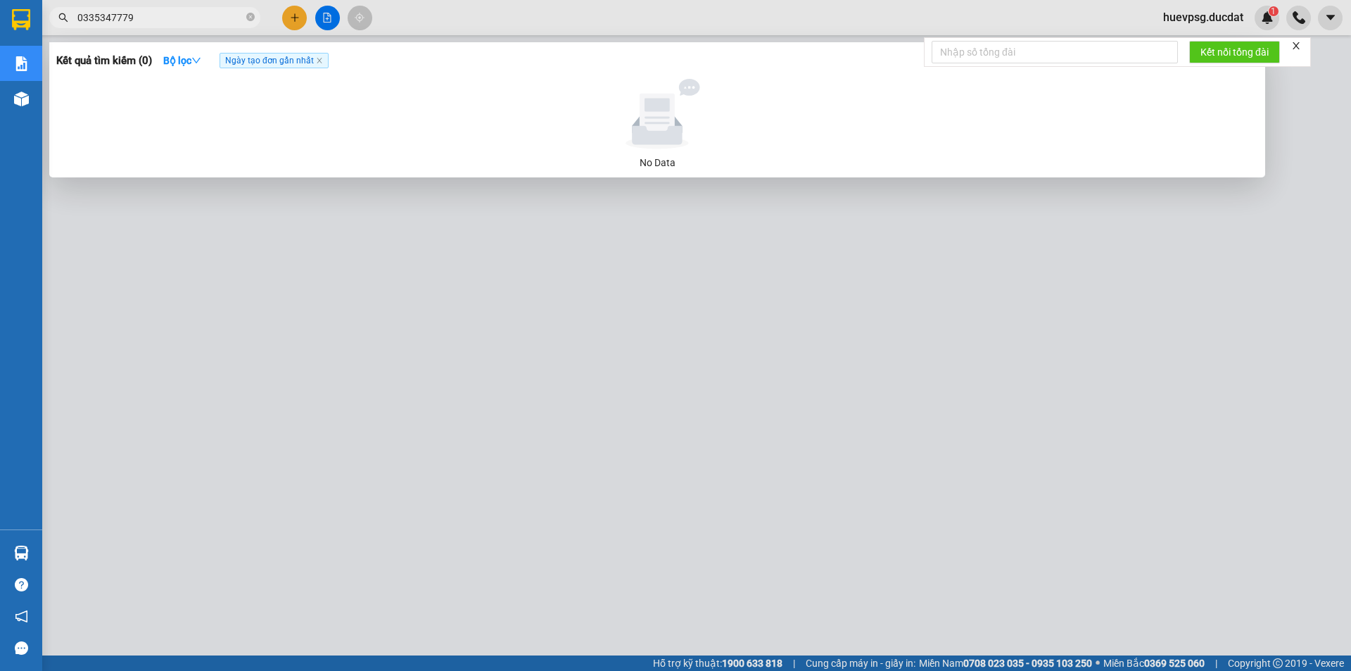
type input "0335347779"
